Goal: Navigation & Orientation: Find specific page/section

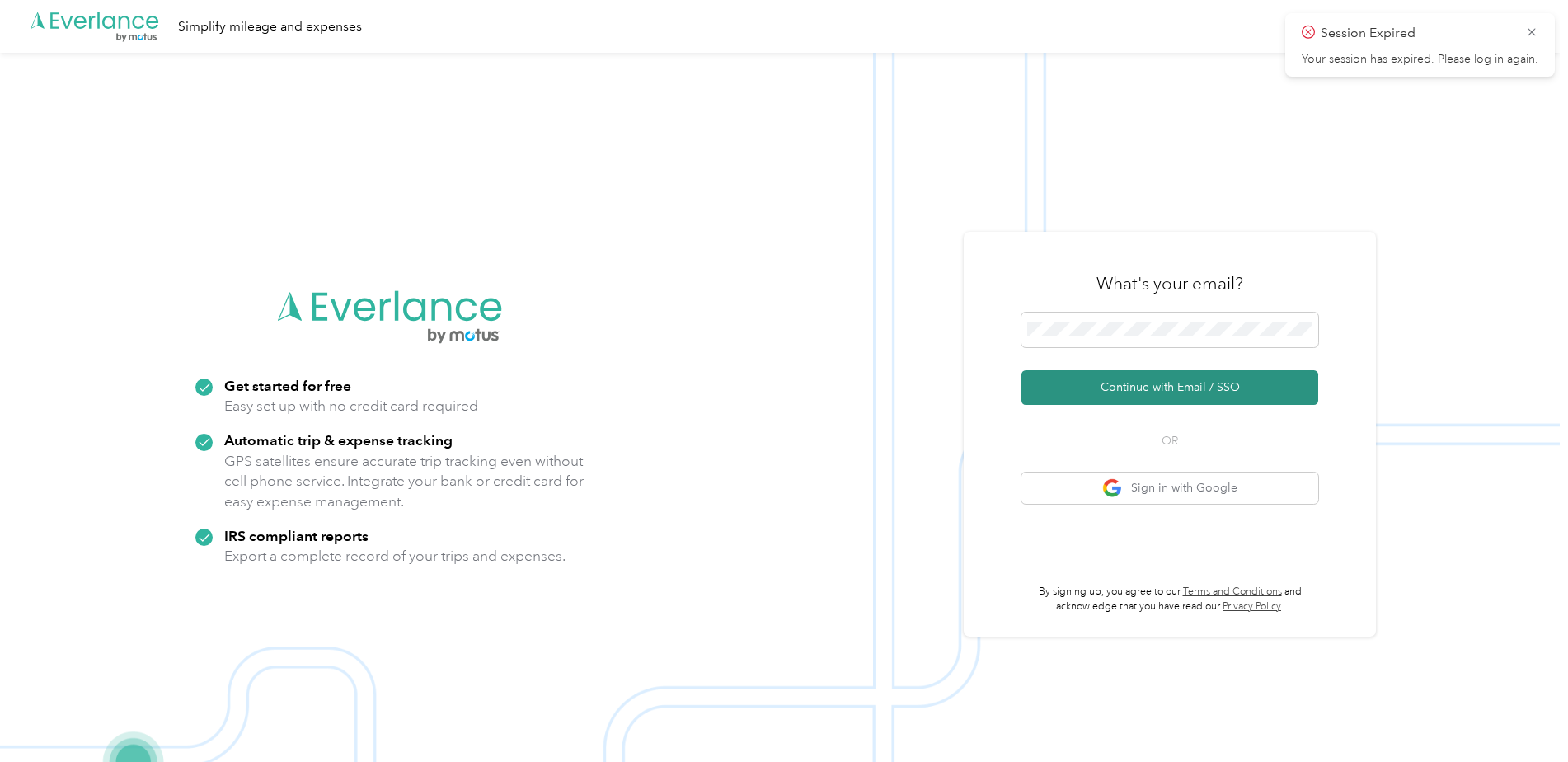
click at [1144, 380] on button "Continue with Email / SSO" at bounding box center [1170, 387] width 297 height 35
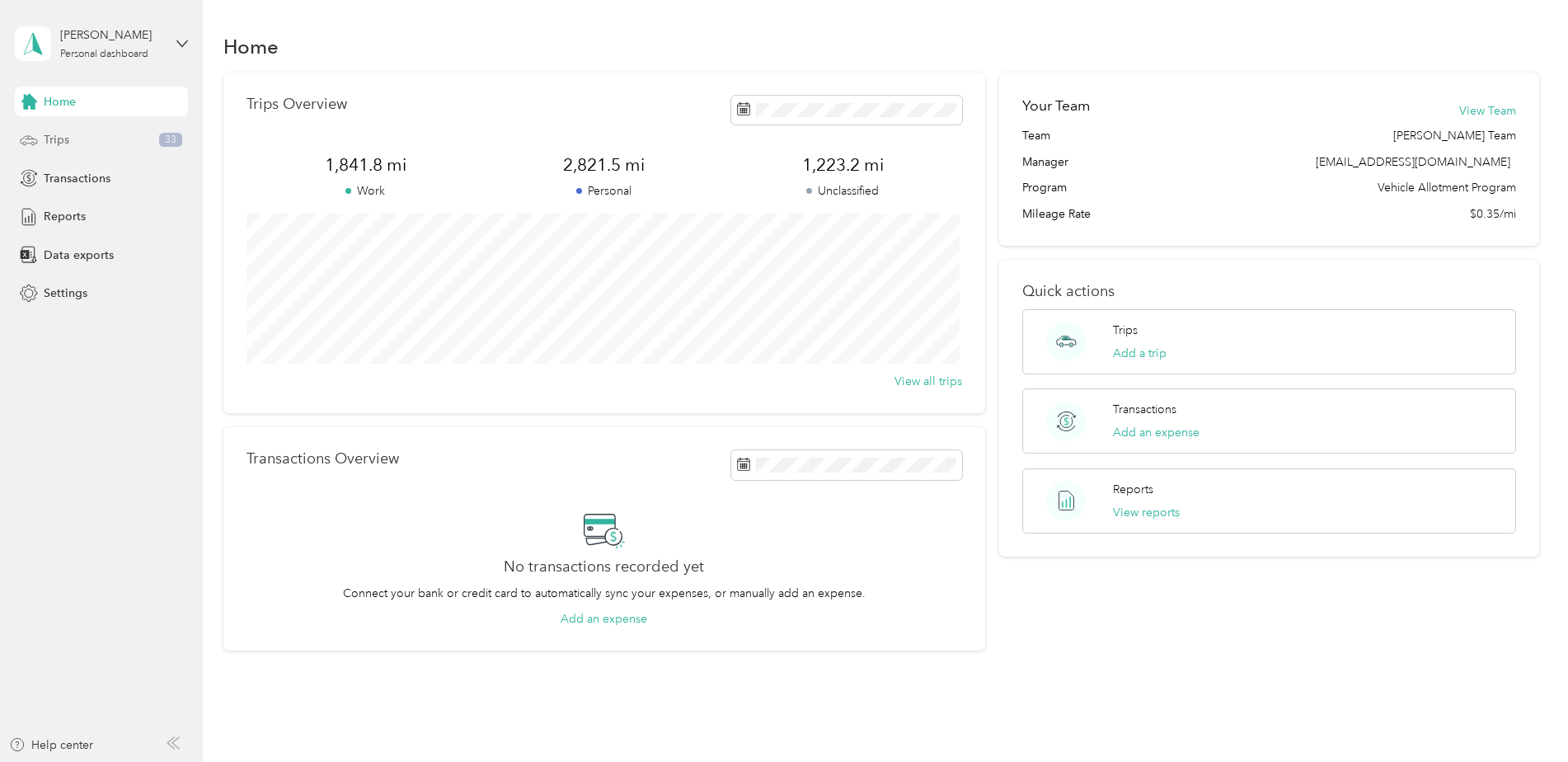
click at [80, 145] on div "Trips 33" at bounding box center [101, 140] width 173 height 30
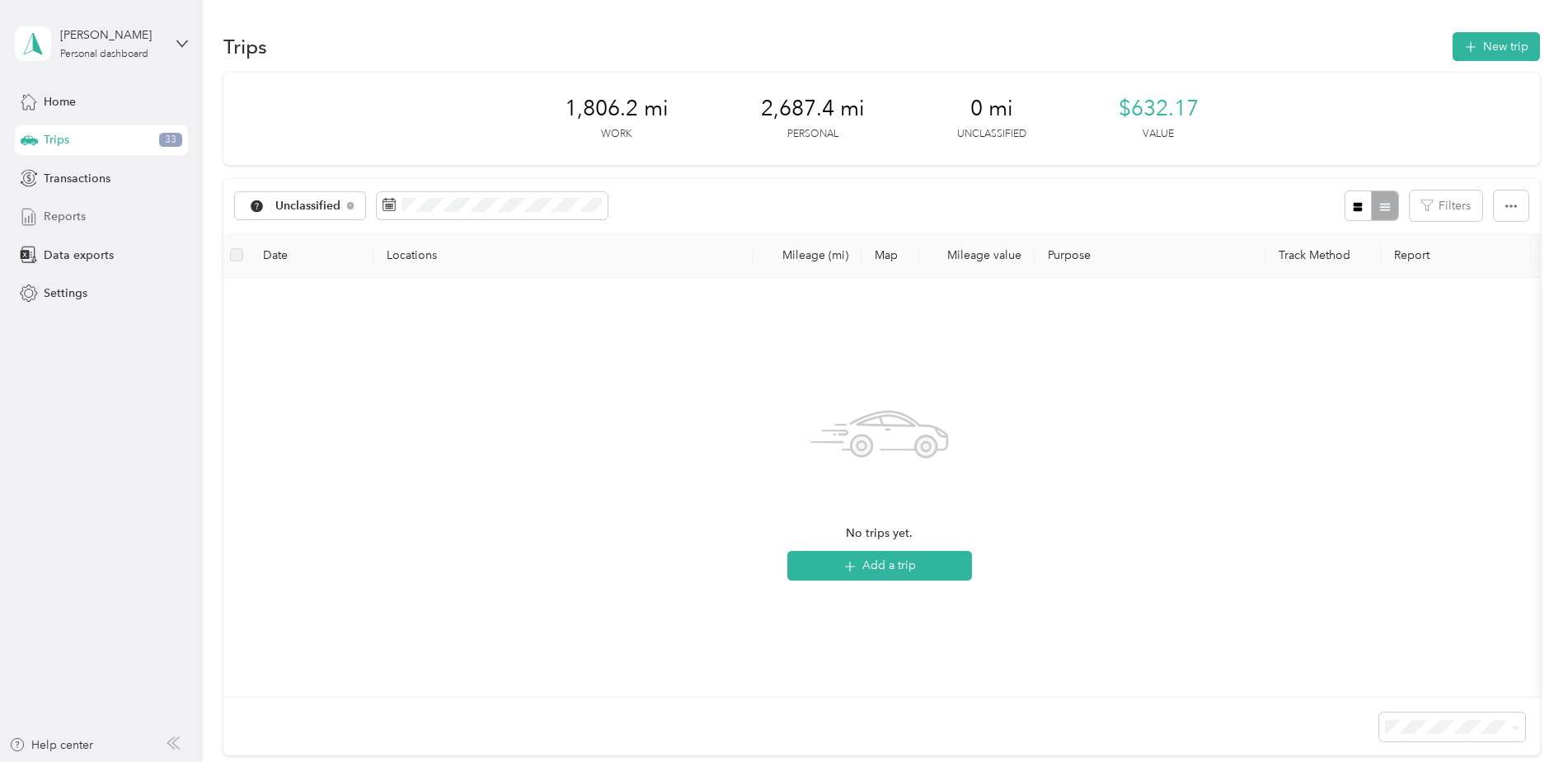
click at [68, 216] on span "Reports" at bounding box center [65, 217] width 42 height 17
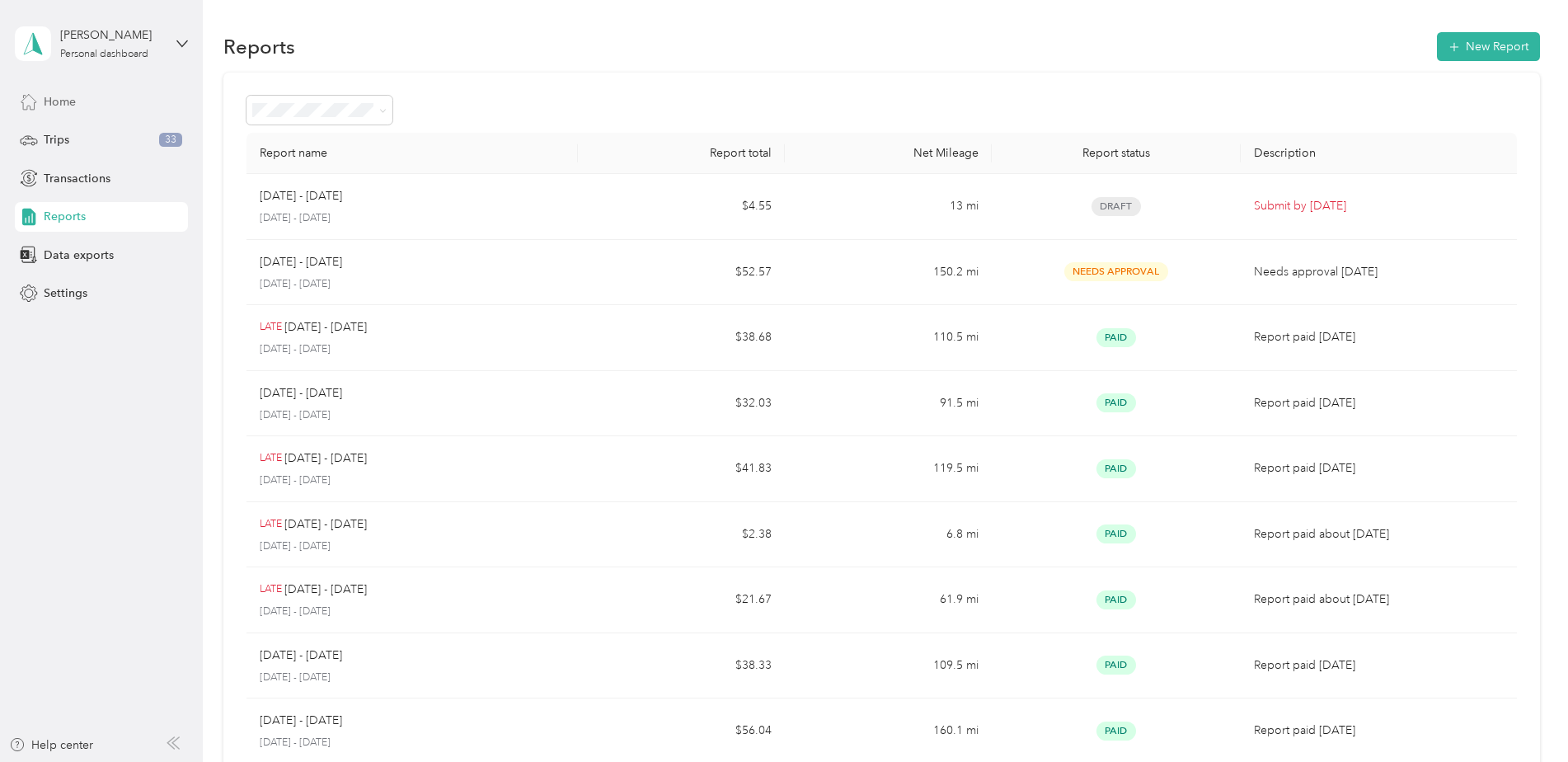
click at [56, 91] on div "Home" at bounding box center [101, 101] width 173 height 30
